Goal: Use online tool/utility: Utilize a website feature to perform a specific function

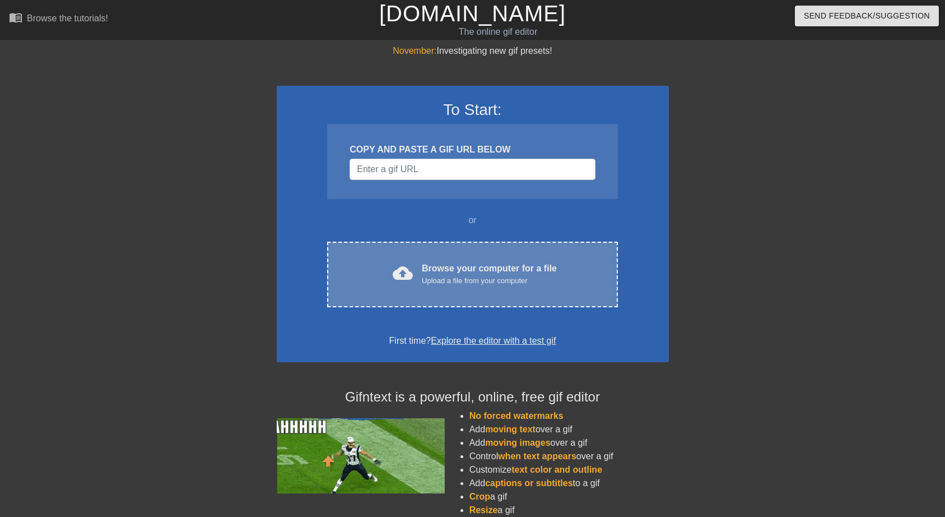
click at [438, 276] on div "Upload a file from your computer" at bounding box center [489, 280] width 135 height 11
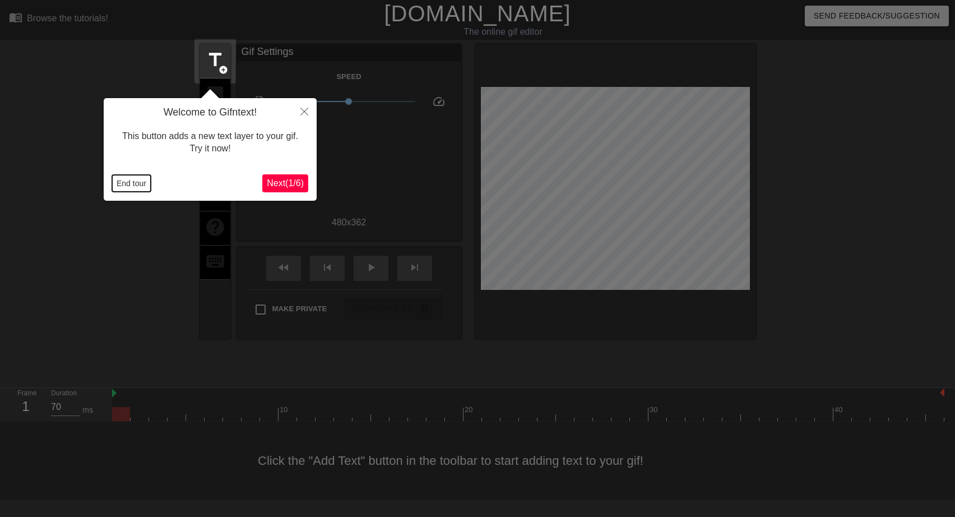
click at [124, 184] on button "End tour" at bounding box center [131, 183] width 39 height 17
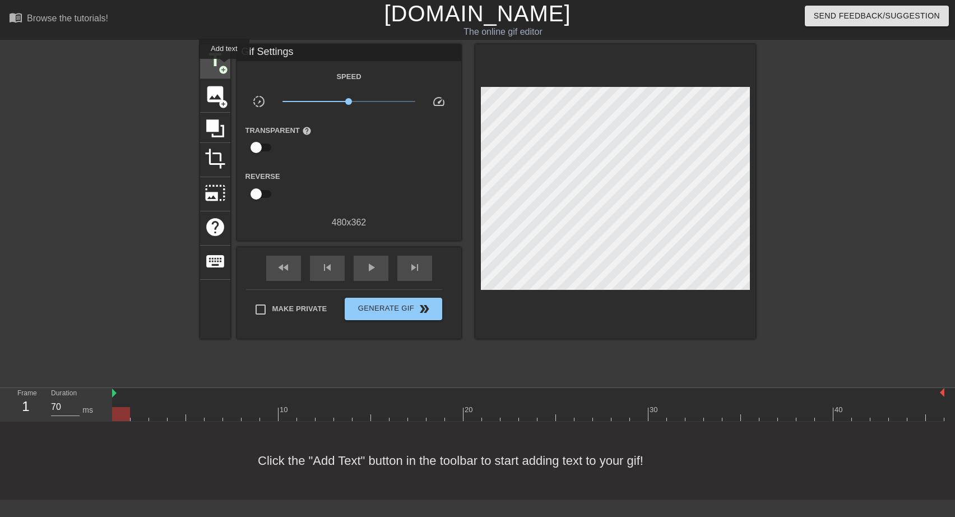
click at [224, 67] on span "add_circle" at bounding box center [224, 70] width 10 height 10
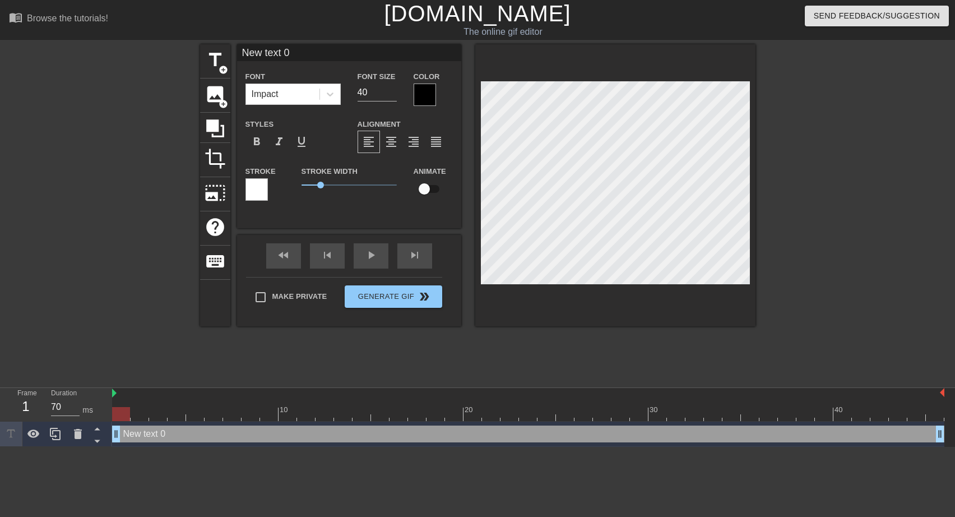
drag, startPoint x: 242, startPoint y: 52, endPoint x: 307, endPoint y: 55, distance: 65.1
click at [307, 55] on input "New text 0" at bounding box center [349, 52] width 224 height 17
type input "MMMMMMMM"
click at [392, 95] on input "39" at bounding box center [377, 93] width 39 height 18
click at [392, 95] on input "38" at bounding box center [377, 93] width 39 height 18
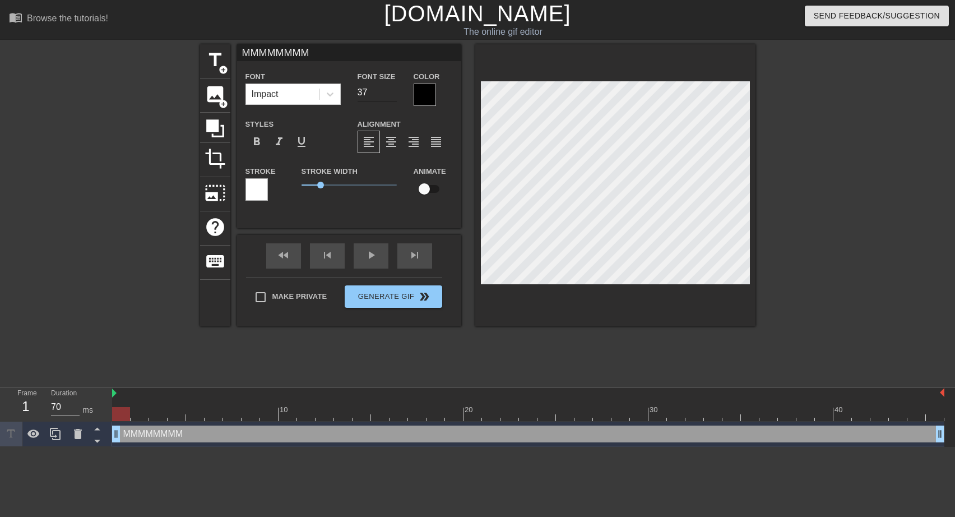
click at [392, 95] on input "37" at bounding box center [377, 93] width 39 height 18
click at [392, 95] on input "36" at bounding box center [377, 93] width 39 height 18
type input "35"
click at [392, 95] on input "35" at bounding box center [377, 93] width 39 height 18
type input "MMMMMMMM"
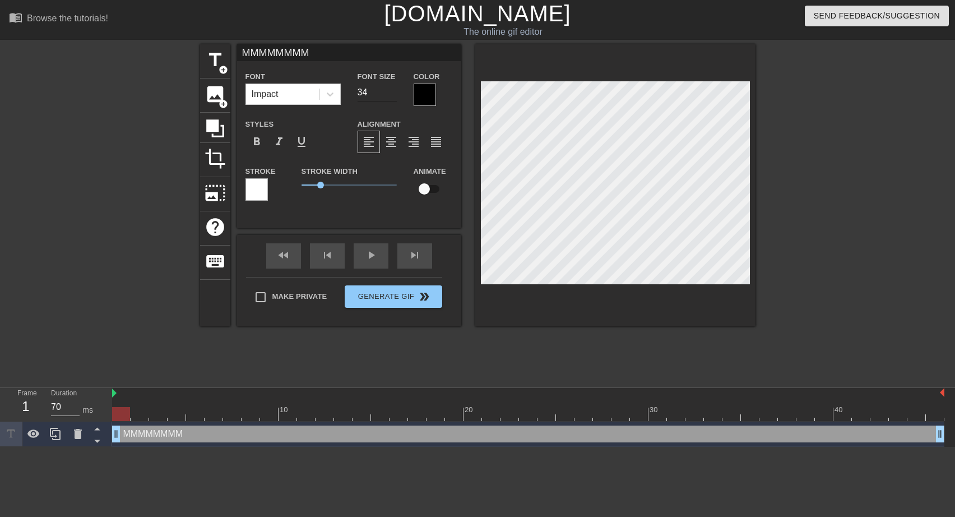
click at [392, 96] on input "34" at bounding box center [377, 93] width 39 height 18
click at [392, 96] on input "33" at bounding box center [377, 93] width 39 height 18
click at [392, 96] on input "32" at bounding box center [377, 93] width 39 height 18
click at [392, 96] on input "31" at bounding box center [377, 93] width 39 height 18
click at [392, 96] on input "30" at bounding box center [377, 93] width 39 height 18
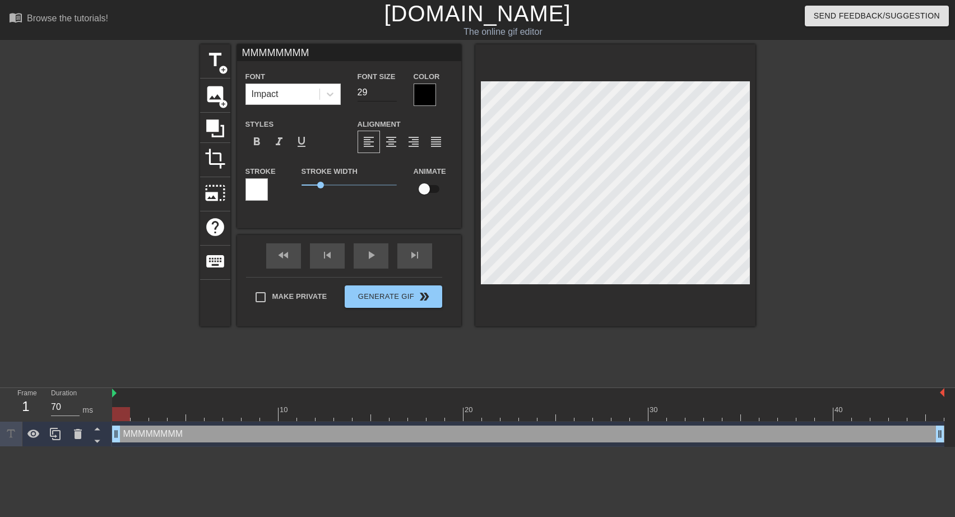
type input "29"
click at [392, 96] on input "29" at bounding box center [377, 93] width 39 height 18
click at [314, 54] on input "MMMMMMMM" at bounding box center [349, 52] width 224 height 17
type input "MMMMMMMMMM"
click at [419, 90] on div at bounding box center [425, 95] width 22 height 22
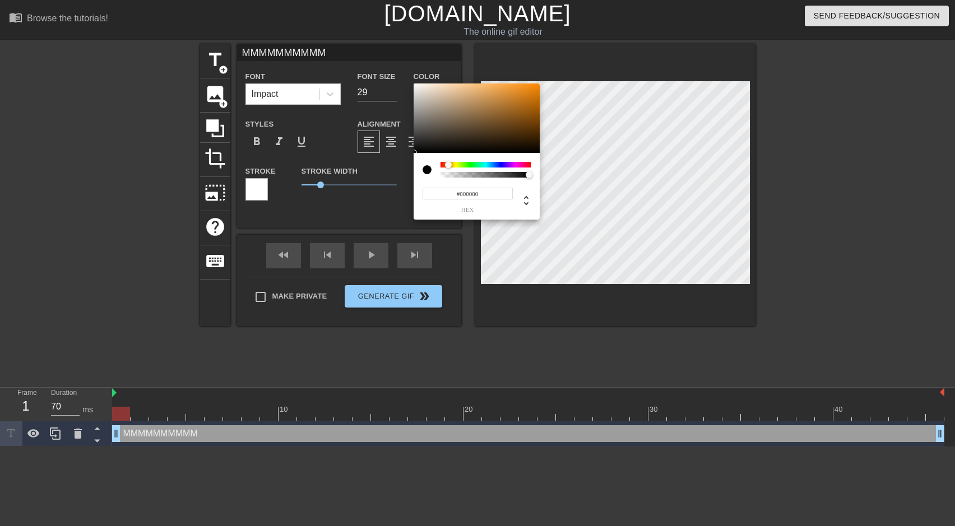
click at [448, 163] on div at bounding box center [486, 165] width 90 height 6
click at [446, 167] on div at bounding box center [446, 164] width 7 height 7
click at [447, 164] on div at bounding box center [446, 164] width 7 height 7
click at [447, 163] on div at bounding box center [447, 164] width 7 height 7
click at [527, 167] on div at bounding box center [486, 165] width 90 height 6
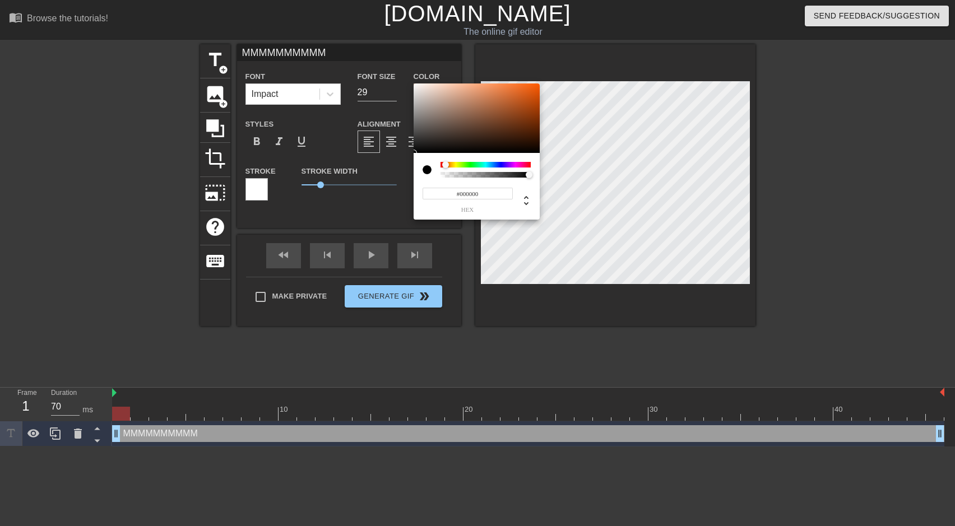
drag, startPoint x: 527, startPoint y: 167, endPoint x: 446, endPoint y: 160, distance: 81.5
click at [446, 160] on div "#000000 hex" at bounding box center [477, 186] width 126 height 67
click at [535, 85] on div at bounding box center [477, 118] width 126 height 69
type input "248"
type input "0.36"
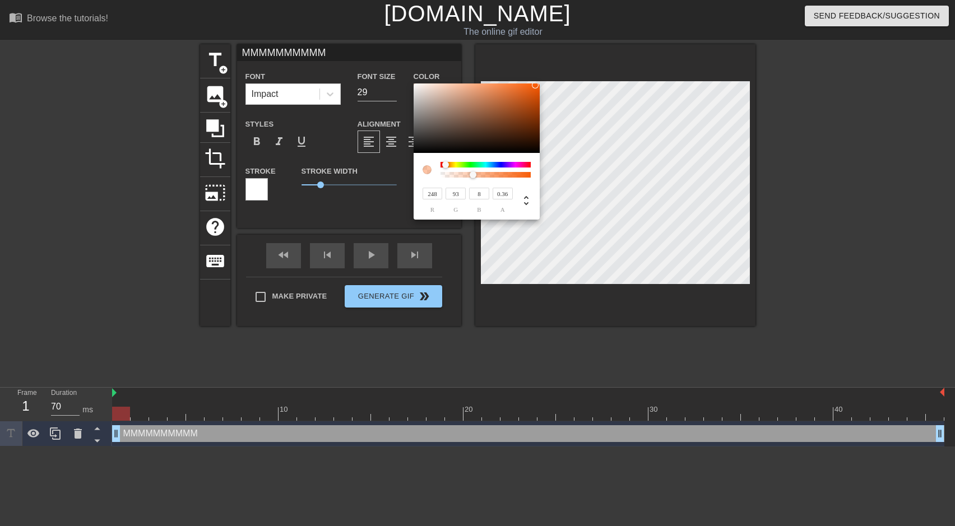
drag, startPoint x: 528, startPoint y: 174, endPoint x: 474, endPoint y: 174, distance: 54.4
click at [474, 174] on div at bounding box center [473, 174] width 7 height 7
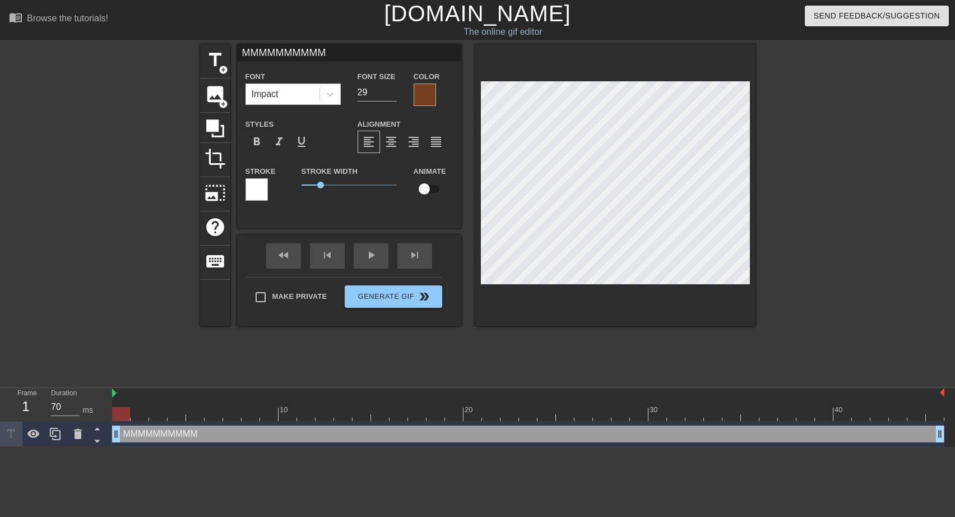
drag, startPoint x: 313, startPoint y: 53, endPoint x: 339, endPoint y: 54, distance: 25.3
click at [339, 54] on input "MMMMMMMMMM" at bounding box center [349, 52] width 224 height 17
type input "MMMMMMMMm"
click at [392, 95] on input "28" at bounding box center [377, 93] width 39 height 18
type input "25"
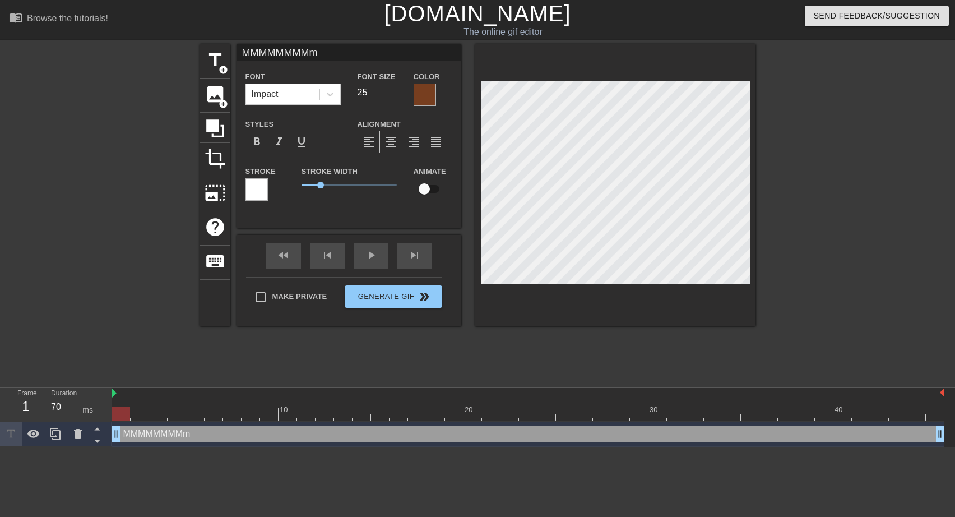
click at [392, 95] on input "25" at bounding box center [377, 93] width 39 height 18
drag, startPoint x: 316, startPoint y: 54, endPoint x: 344, endPoint y: 54, distance: 28.0
click at [344, 54] on input "MMMMMMMMm" at bounding box center [349, 52] width 224 height 17
type input "MMMMMMMMMMM"
click at [261, 186] on div at bounding box center [256, 189] width 22 height 22
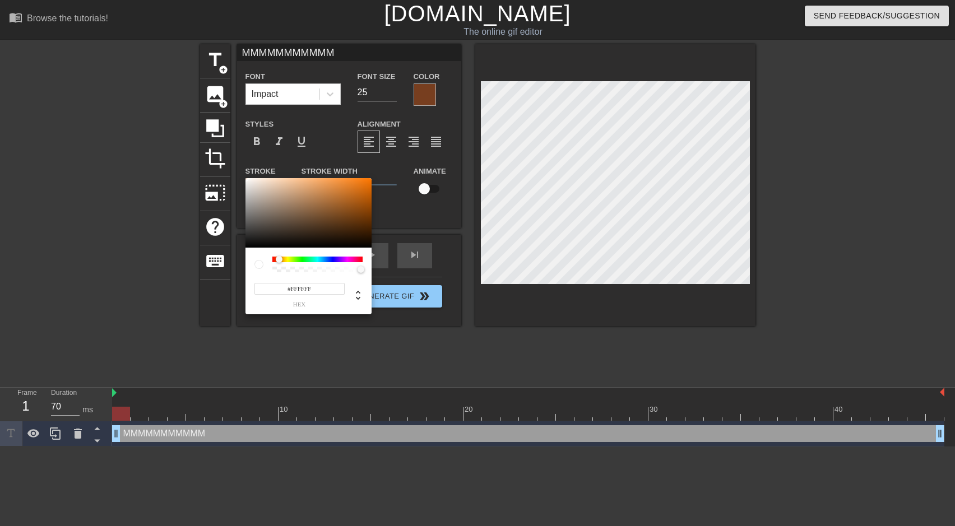
drag, startPoint x: 271, startPoint y: 259, endPoint x: 279, endPoint y: 261, distance: 8.0
click at [279, 261] on div at bounding box center [279, 259] width 7 height 7
click at [365, 183] on div at bounding box center [308, 212] width 126 height 69
type input "237"
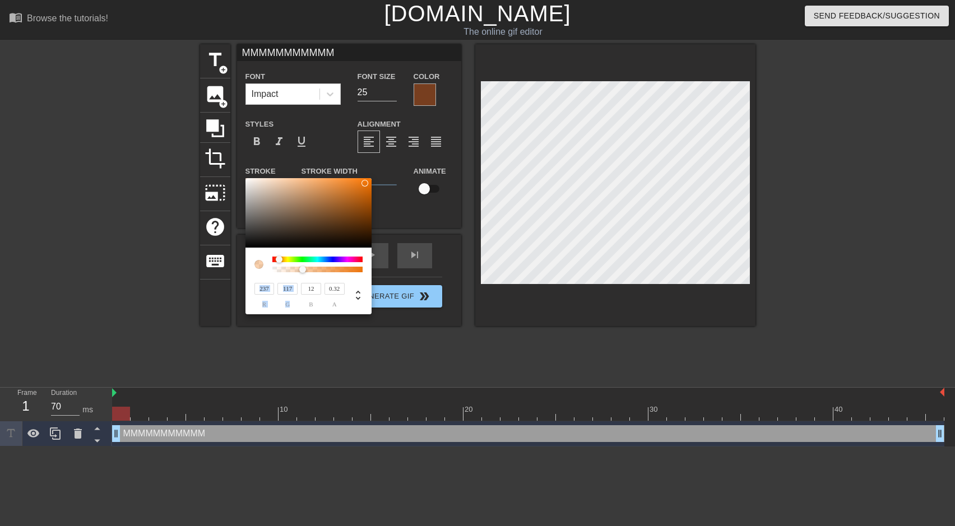
type input "0.31"
drag, startPoint x: 360, startPoint y: 270, endPoint x: 301, endPoint y: 276, distance: 59.7
click at [301, 276] on div "237 r 117 g 12 b 0.31 a" at bounding box center [308, 281] width 126 height 67
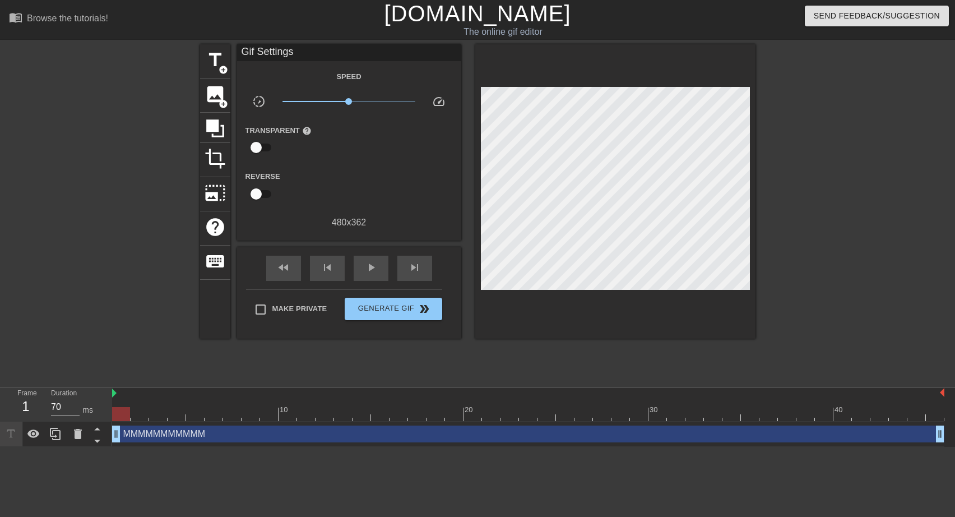
click at [707, 326] on div at bounding box center [615, 191] width 280 height 294
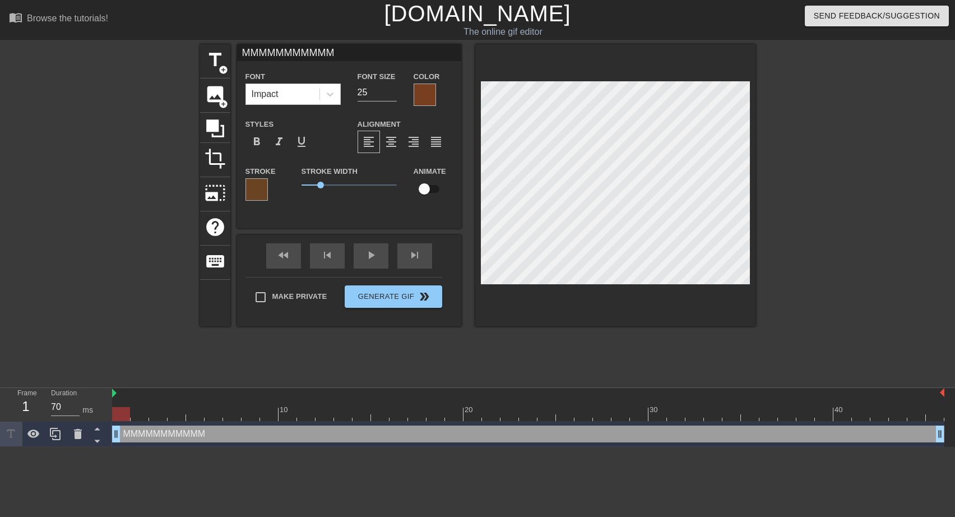
drag, startPoint x: 347, startPoint y: 54, endPoint x: 93, endPoint y: 59, distance: 253.9
click at [237, 59] on input "MMMMMMMMMMM" at bounding box center [349, 52] width 224 height 17
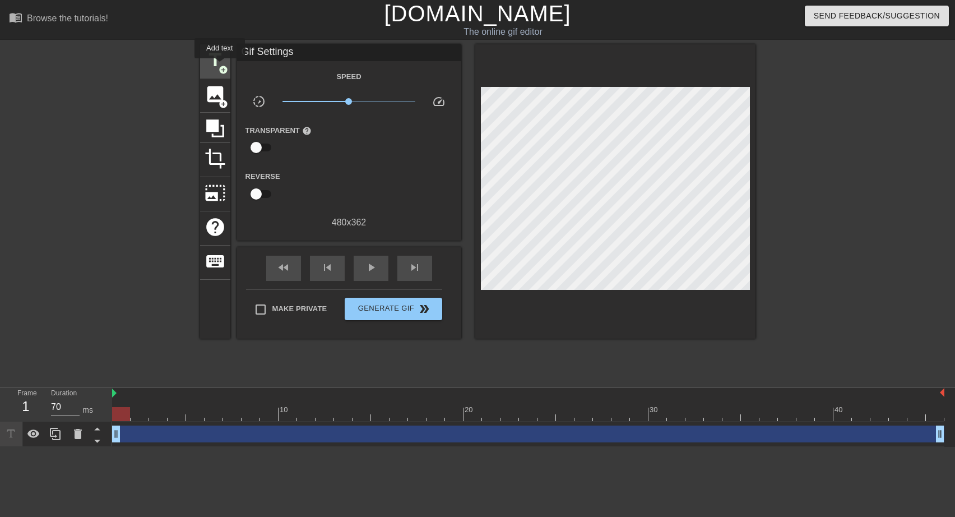
click at [220, 66] on span "add_circle" at bounding box center [224, 70] width 10 height 10
